Goal: Navigation & Orientation: Find specific page/section

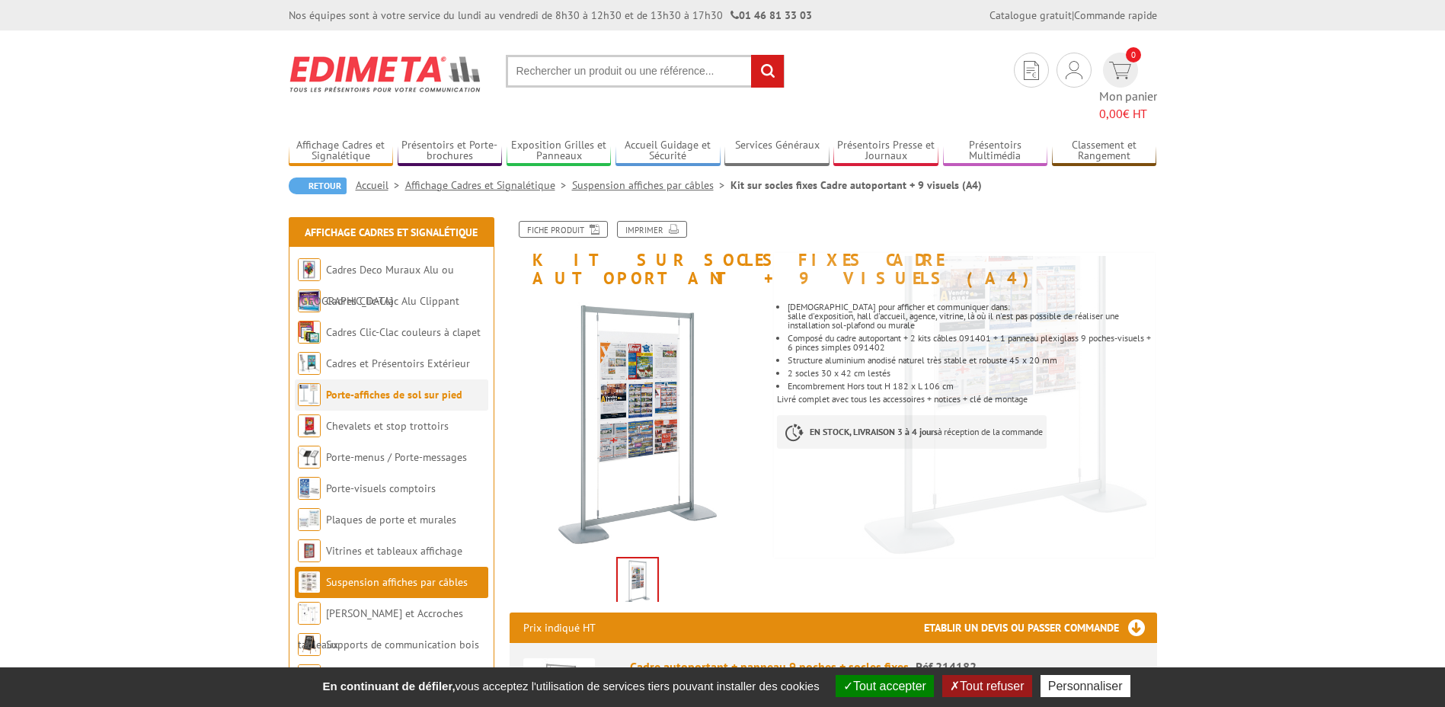
click at [430, 388] on link "Porte-affiches de sol sur pied" at bounding box center [394, 395] width 136 height 14
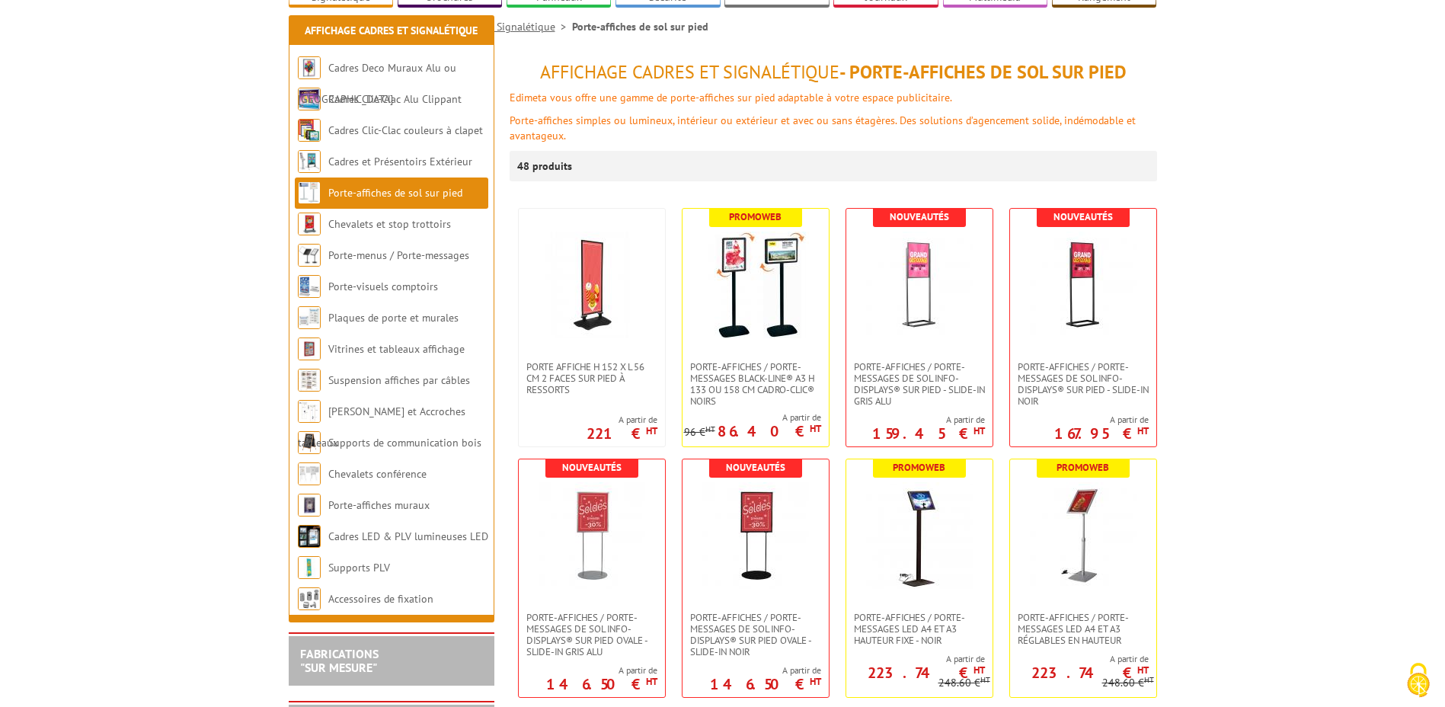
scroll to position [305, 0]
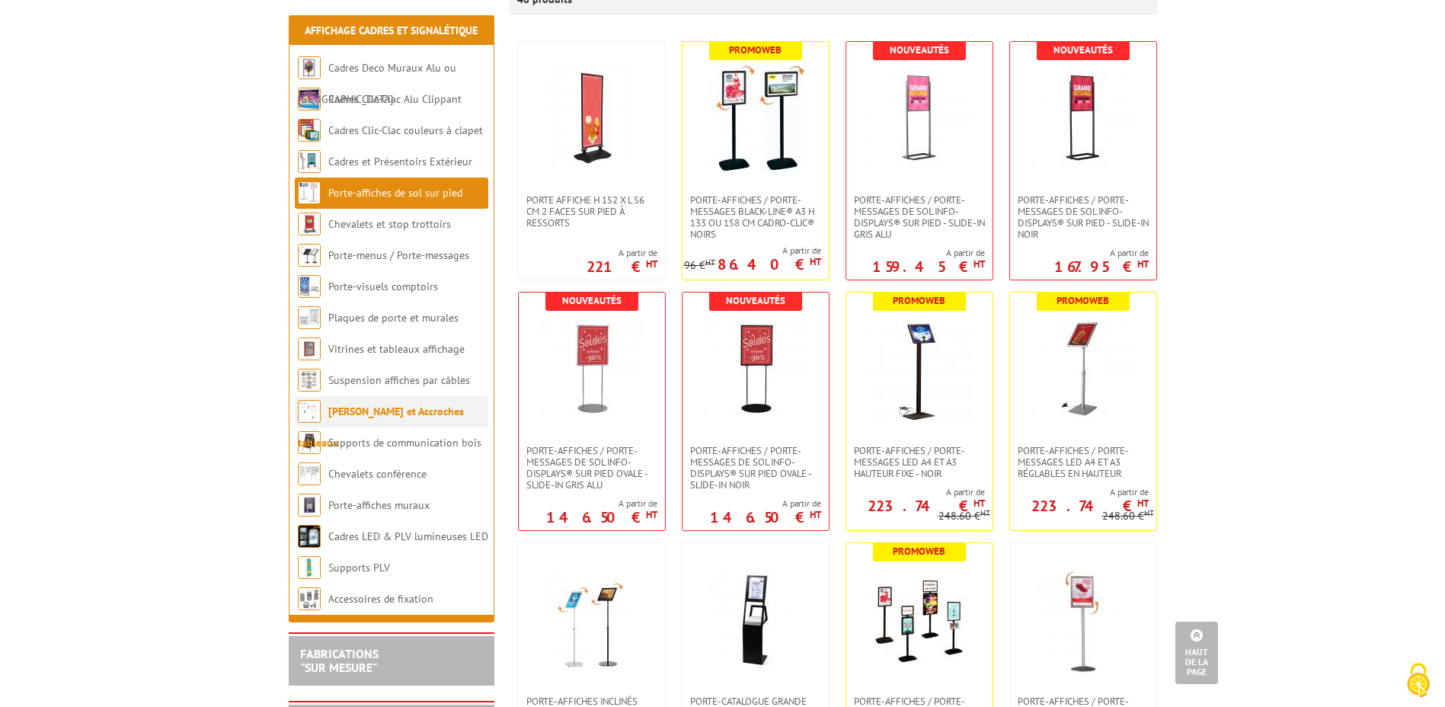
click at [353, 414] on link "[PERSON_NAME] et Accroches tableaux" at bounding box center [381, 427] width 166 height 45
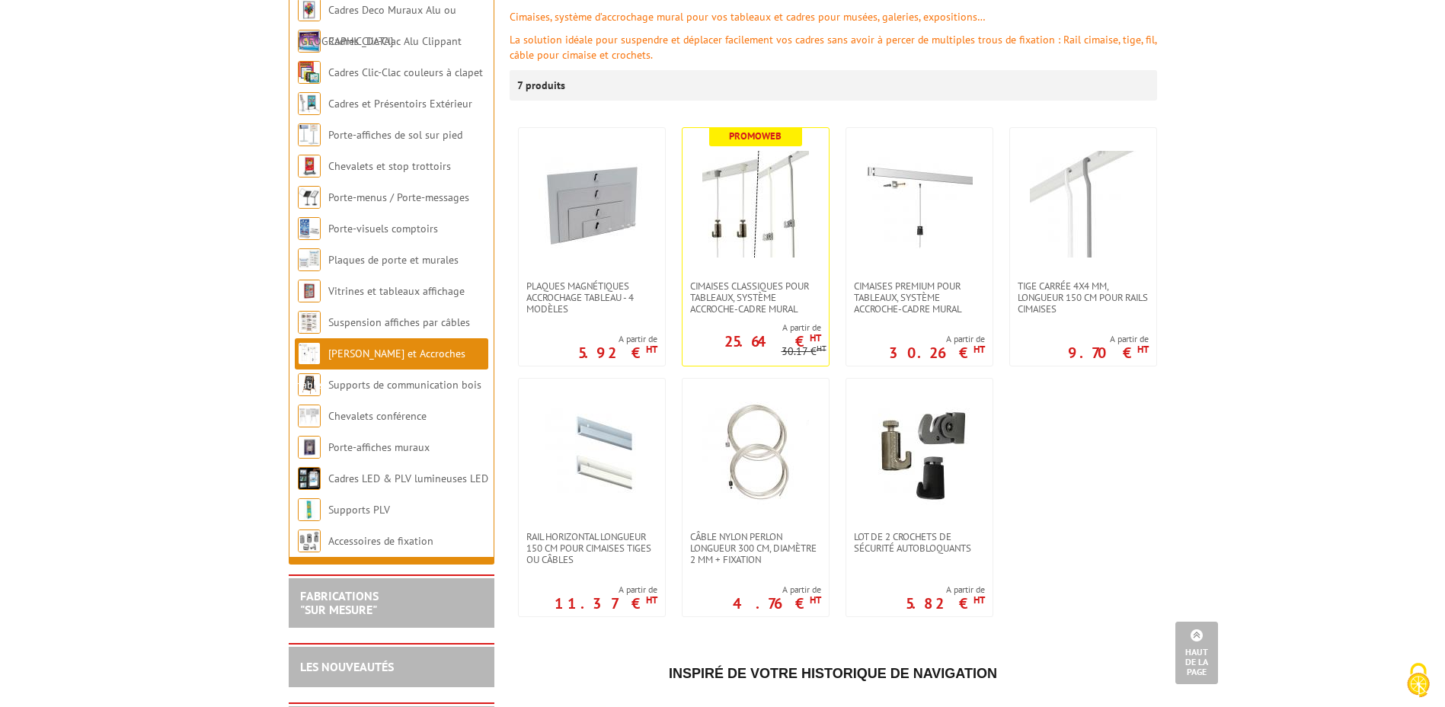
scroll to position [229, 0]
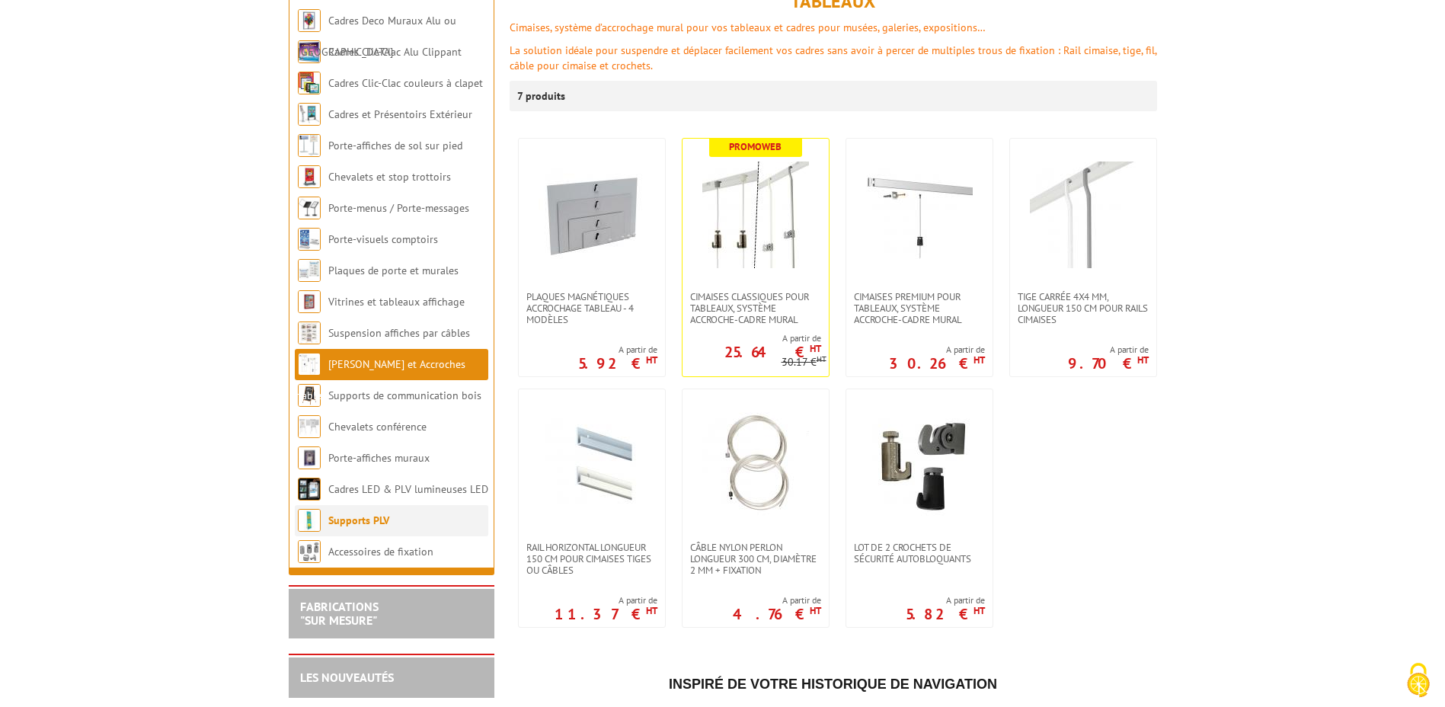
click at [356, 517] on link "Supports PLV" at bounding box center [358, 520] width 61 height 14
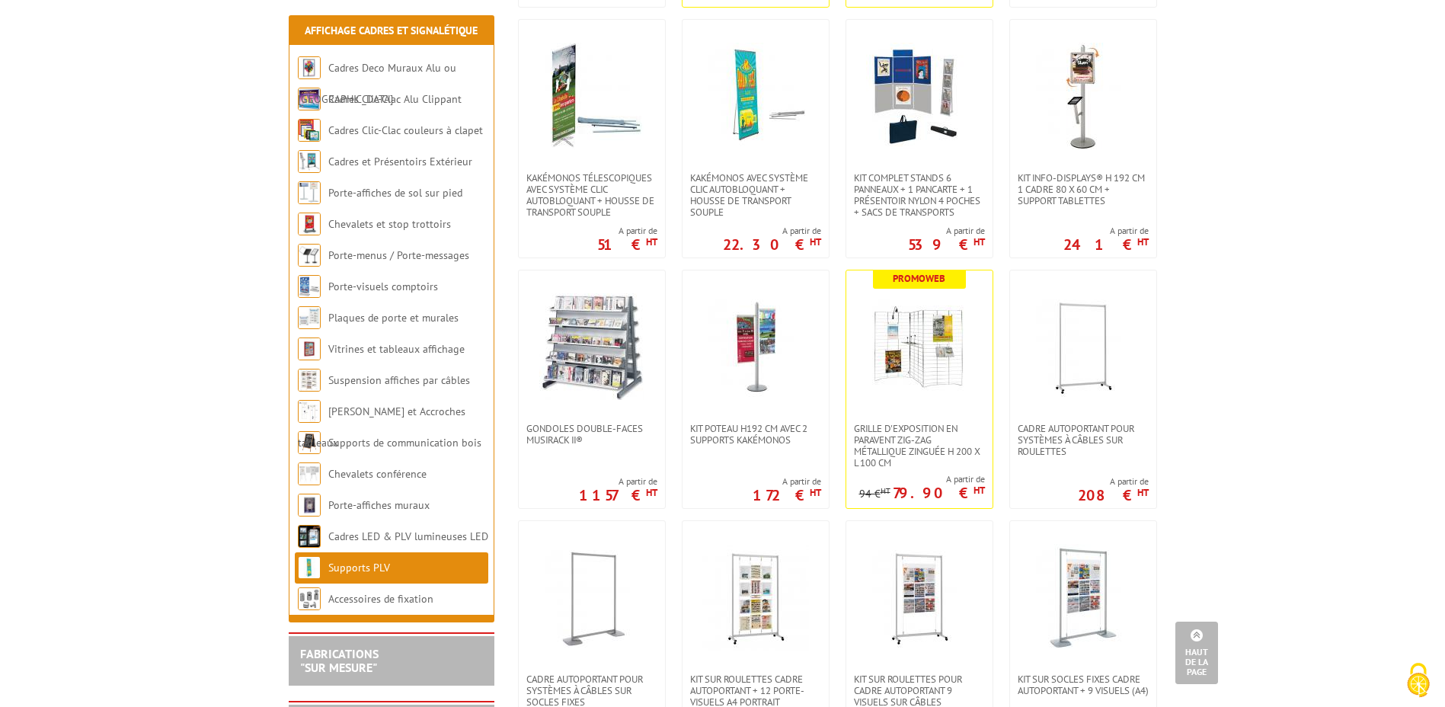
scroll to position [1295, 0]
